Goal: Task Accomplishment & Management: Manage account settings

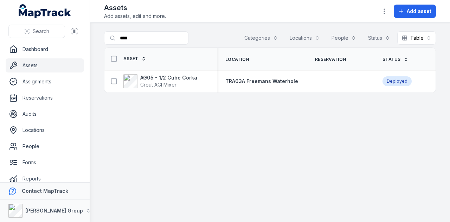
click at [63, 62] on link "Assets" at bounding box center [45, 65] width 78 height 14
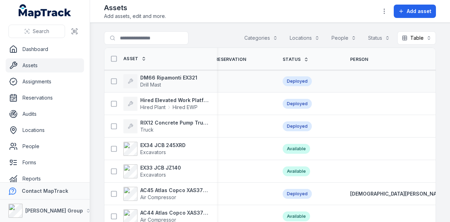
scroll to position [0, 255]
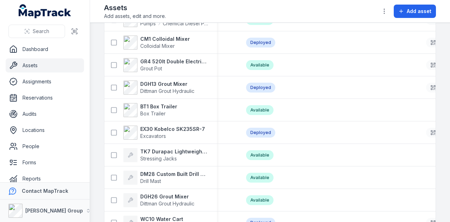
scroll to position [2011, 0]
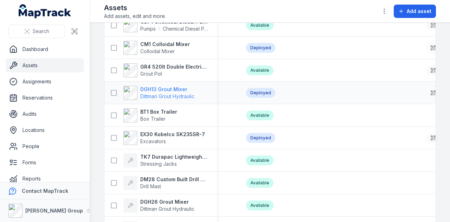
click at [163, 91] on strong "DGH13 Grout Mixer" at bounding box center [167, 89] width 54 height 7
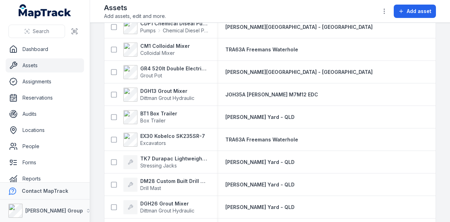
scroll to position [1979, 0]
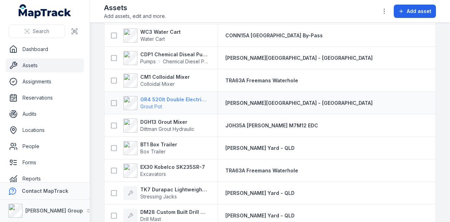
click at [196, 97] on strong "GR4 520lt Double Electric Twin Pot" at bounding box center [174, 99] width 68 height 7
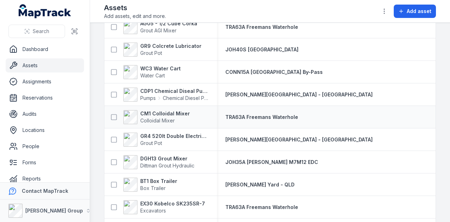
scroll to position [1931, 0]
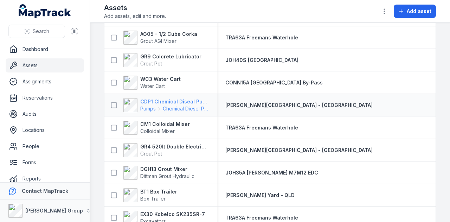
click at [180, 98] on strong "CDP1 Chemical Diseal Pump" at bounding box center [174, 101] width 68 height 7
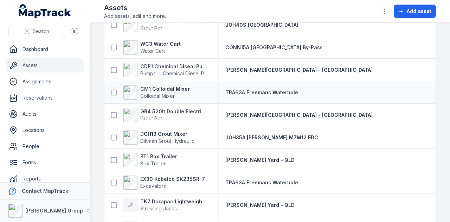
scroll to position [1931, 0]
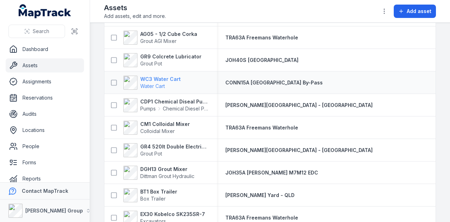
click at [174, 79] on strong "WC3 Water Cart" at bounding box center [160, 79] width 40 height 7
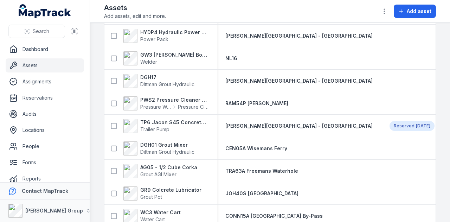
scroll to position [1861, 0]
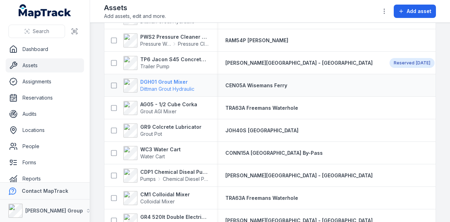
click at [175, 80] on strong "DGH01 Grout Mixer" at bounding box center [167, 81] width 54 height 7
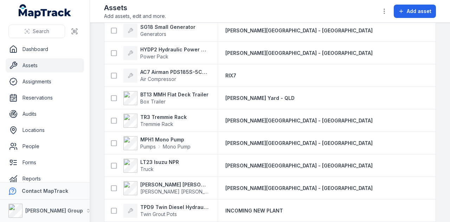
scroll to position [0, 212]
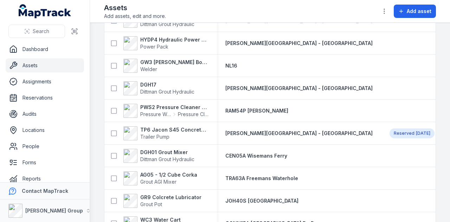
scroll to position [1756, 0]
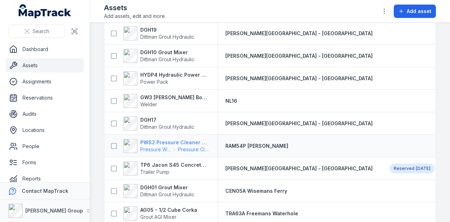
click at [199, 142] on strong "PWS2 Pressure Cleaner Skid Mounted" at bounding box center [174, 142] width 68 height 7
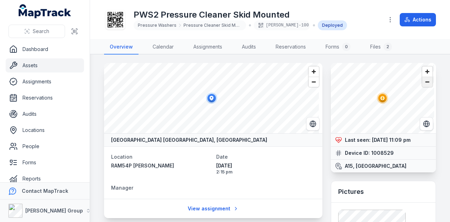
click at [422, 83] on span "Zoom out" at bounding box center [427, 82] width 10 height 10
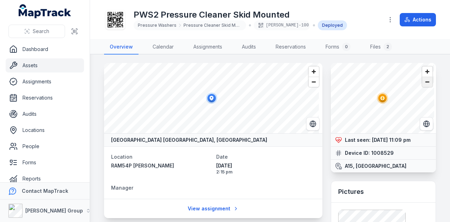
click at [422, 83] on span "Zoom out" at bounding box center [427, 82] width 10 height 10
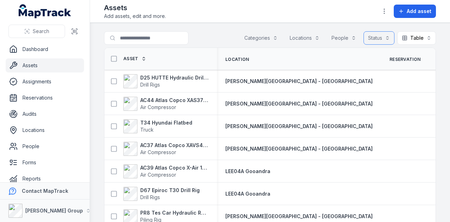
click at [387, 34] on button "Status" at bounding box center [378, 37] width 31 height 13
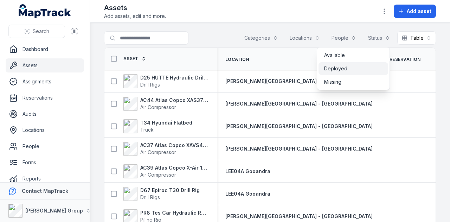
click at [366, 65] on div "Deployed" at bounding box center [353, 68] width 58 height 7
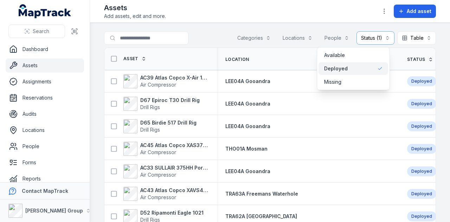
click at [435, 95] on main "Search for assets Categories Locations People Status (1) ******** Table ***** A…" at bounding box center [270, 122] width 360 height 199
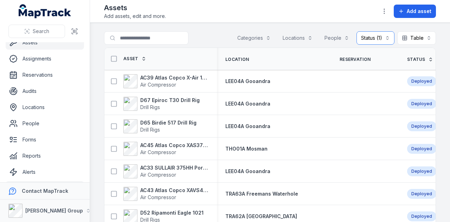
scroll to position [40, 0]
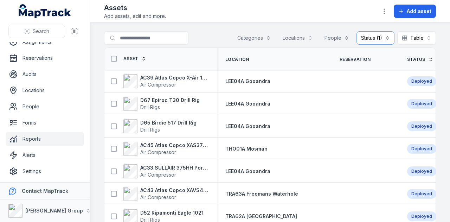
click at [63, 145] on link "Reports" at bounding box center [45, 139] width 78 height 14
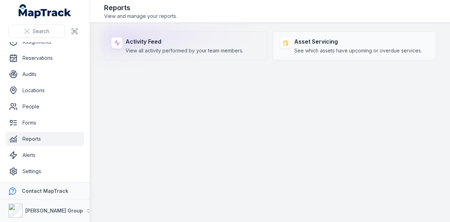
click at [143, 46] on div "Activity Feed View all activity performed by your team members." at bounding box center [184, 45] width 118 height 17
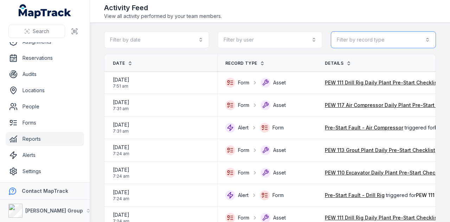
click at [388, 37] on button "Filter by record type" at bounding box center [382, 39] width 105 height 17
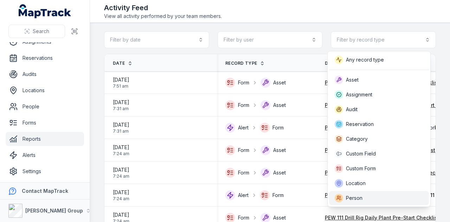
click at [345, 199] on div "Person" at bounding box center [348, 197] width 28 height 8
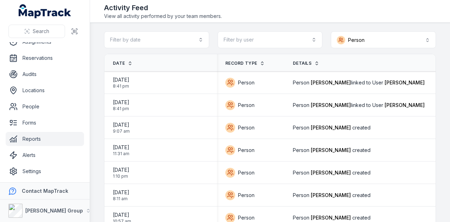
click at [380, 40] on button "Person ******" at bounding box center [382, 39] width 105 height 17
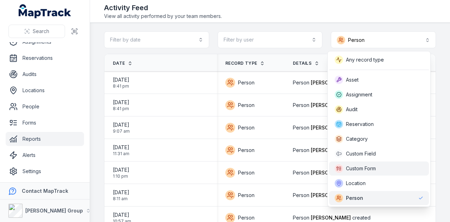
click at [363, 166] on span "Custom Form" at bounding box center [361, 168] width 30 height 7
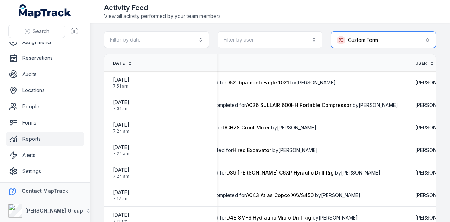
click at [373, 40] on button "**********" at bounding box center [382, 39] width 105 height 17
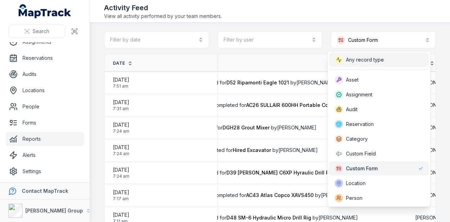
click at [369, 61] on span "Any record type" at bounding box center [365, 59] width 38 height 7
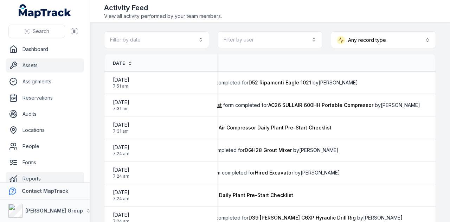
click at [40, 65] on link "Assets" at bounding box center [45, 65] width 78 height 14
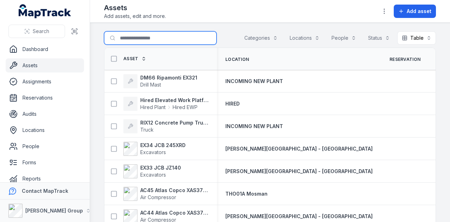
click at [161, 33] on input "Search for assets" at bounding box center [160, 37] width 112 height 13
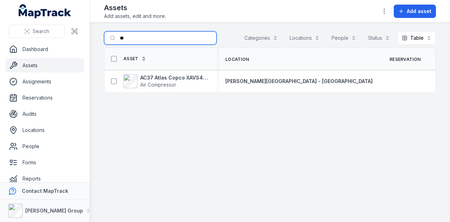
type input "*"
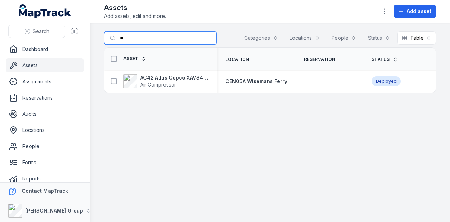
type input "*"
type input "***"
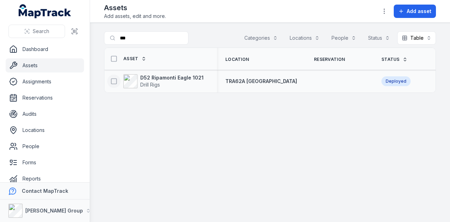
click at [111, 81] on rect at bounding box center [113, 80] width 5 height 5
click at [268, 204] on button "button" at bounding box center [268, 204] width 23 height 13
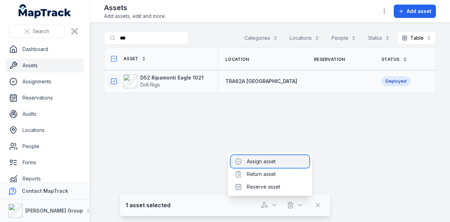
click at [265, 165] on div "Assign asset" at bounding box center [269, 161] width 79 height 13
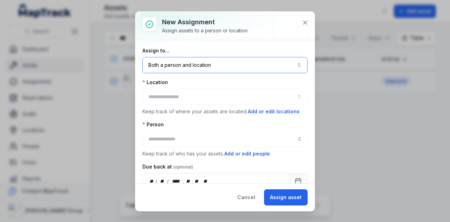
click at [212, 63] on button "Both a person and location ****" at bounding box center [224, 65] width 165 height 16
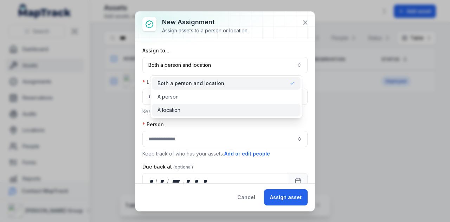
click at [205, 104] on div "A location" at bounding box center [226, 110] width 149 height 13
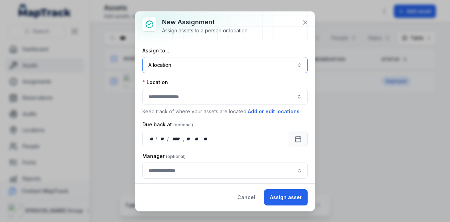
click at [199, 97] on button "button" at bounding box center [224, 96] width 165 height 16
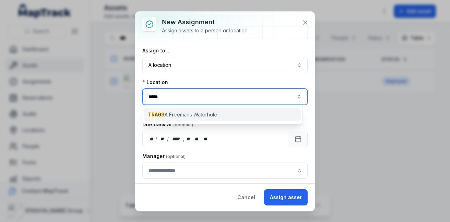
type input "*****"
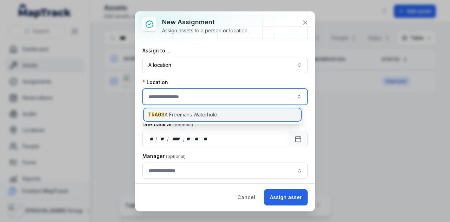
click at [206, 114] on span "TRA63 A Freemans Waterhole" at bounding box center [182, 114] width 69 height 7
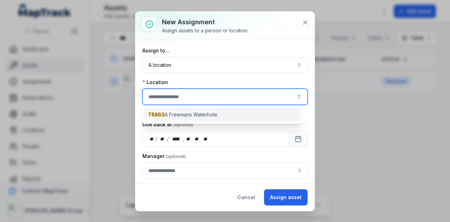
type input "**********"
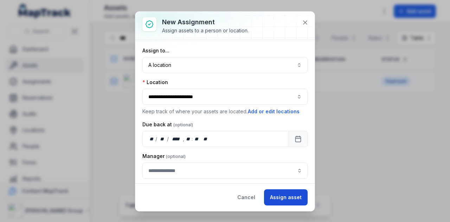
click at [284, 196] on button "Assign asset" at bounding box center [286, 197] width 44 height 16
